Goal: Register for event/course

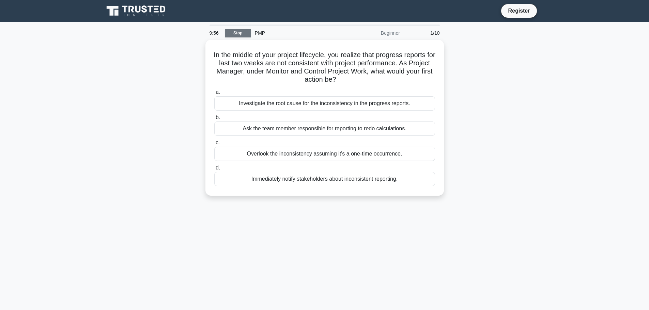
click at [238, 35] on link "Stop" at bounding box center [238, 33] width 26 height 9
